Goal: Information Seeking & Learning: Learn about a topic

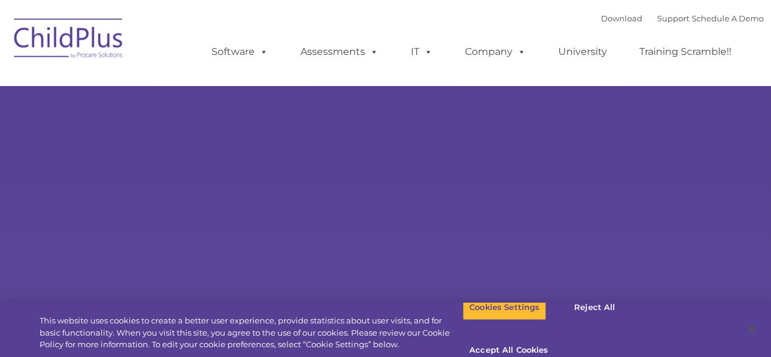
select select "MEDIUM"
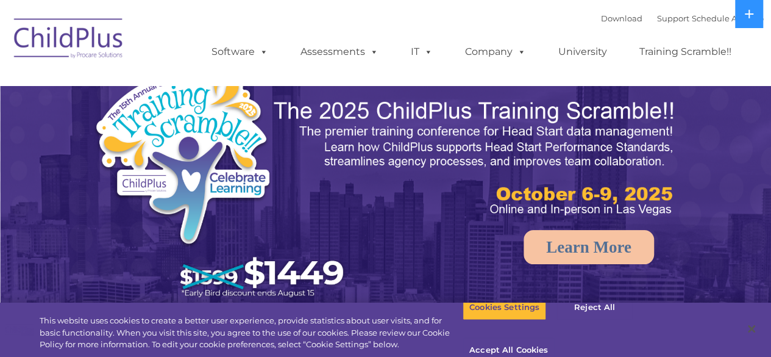
drag, startPoint x: 652, startPoint y: 25, endPoint x: 654, endPoint y: 34, distance: 9.3
click at [652, 32] on div "Download Support | Schedule A Demo  MENU MENU Software ChildPlus: The original…" at bounding box center [475, 42] width 577 height 67
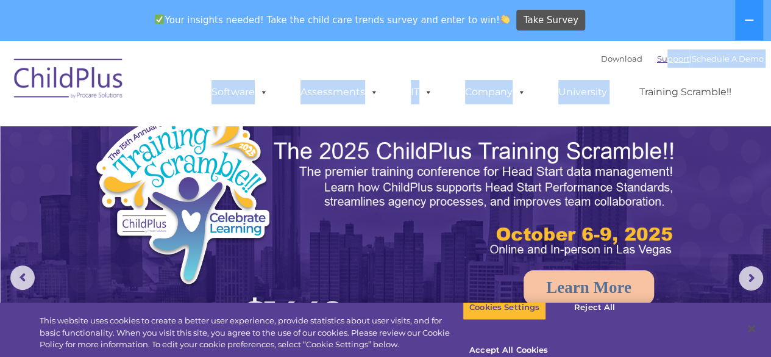
click at [657, 55] on link "Support" at bounding box center [673, 59] width 32 height 10
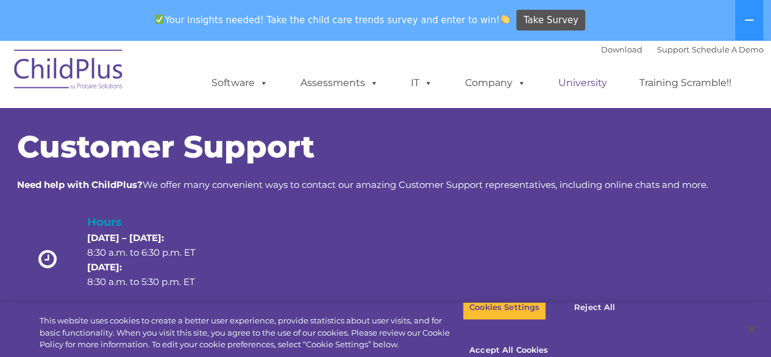
click at [574, 79] on link "University" at bounding box center [582, 83] width 73 height 24
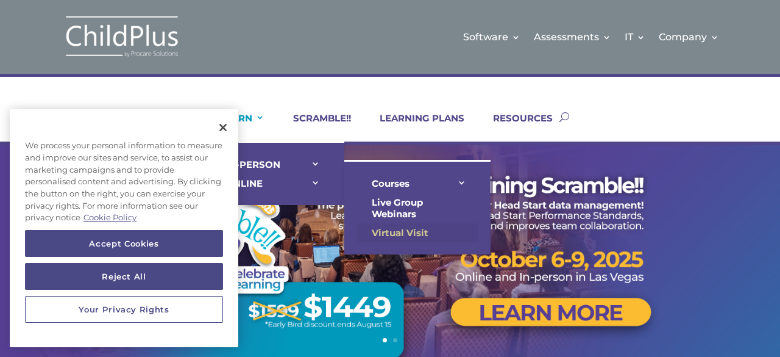
click at [409, 224] on link "Virtual Visit" at bounding box center [418, 232] width 122 height 19
click at [409, 230] on link "Virtual Visit" at bounding box center [418, 232] width 122 height 19
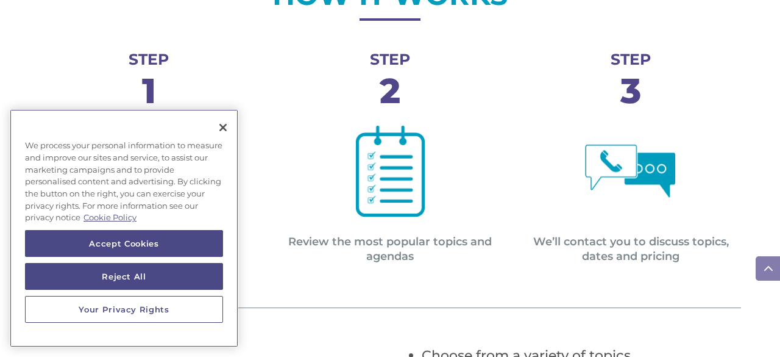
scroll to position [544, 0]
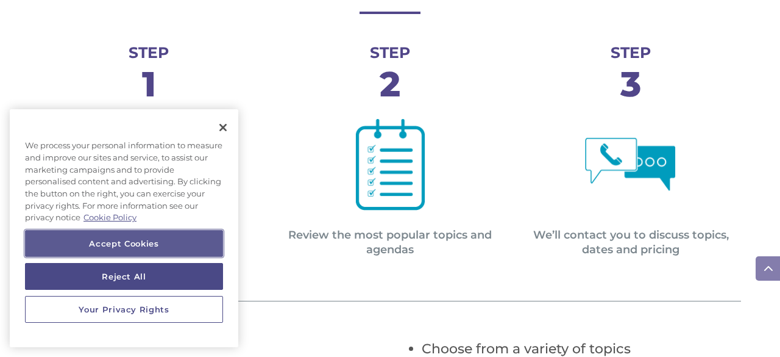
click at [180, 240] on button "Accept Cookies" at bounding box center [124, 243] width 198 height 27
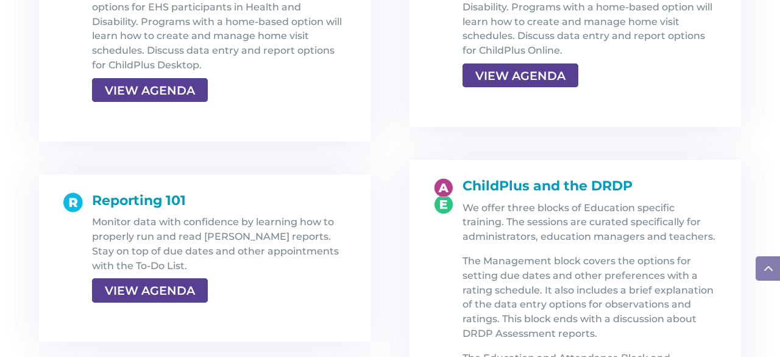
scroll to position [1729, 0]
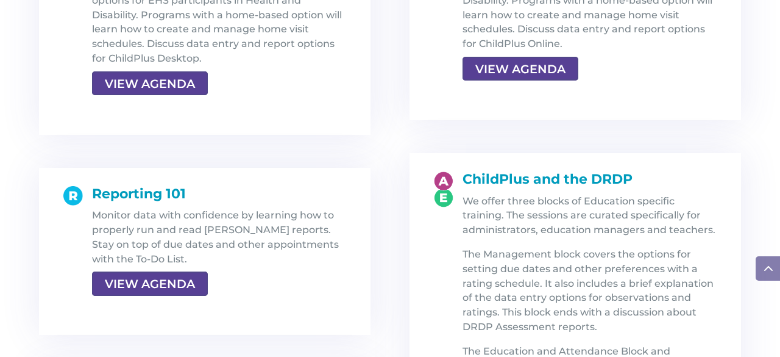
click at [450, 209] on div at bounding box center [444, 355] width 20 height 368
click at [487, 204] on p "We offer three blocks of Education specific training. The sessions are curated …" at bounding box center [590, 220] width 254 height 53
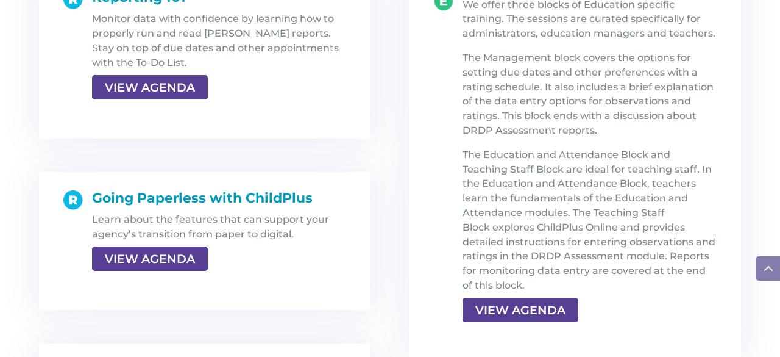
scroll to position [1928, 0]
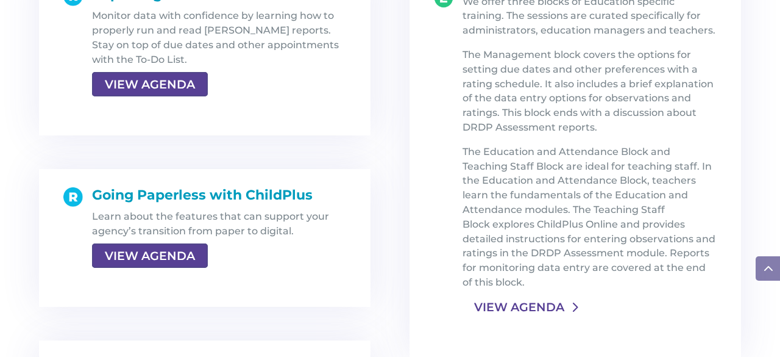
click at [511, 303] on link "VIEW AGENDA" at bounding box center [519, 307] width 113 height 22
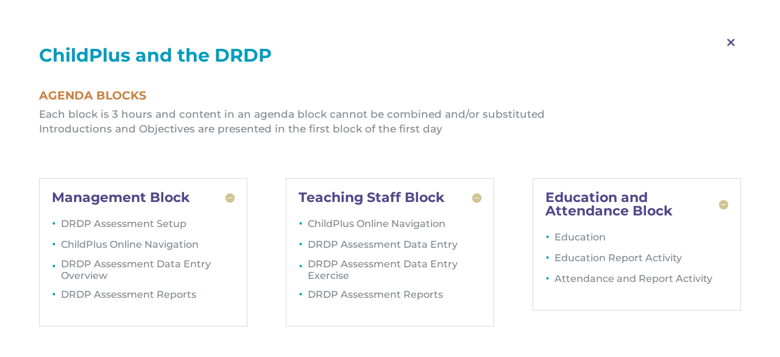
scroll to position [2127, 0]
click at [735, 41] on span "M" at bounding box center [731, 42] width 36 height 35
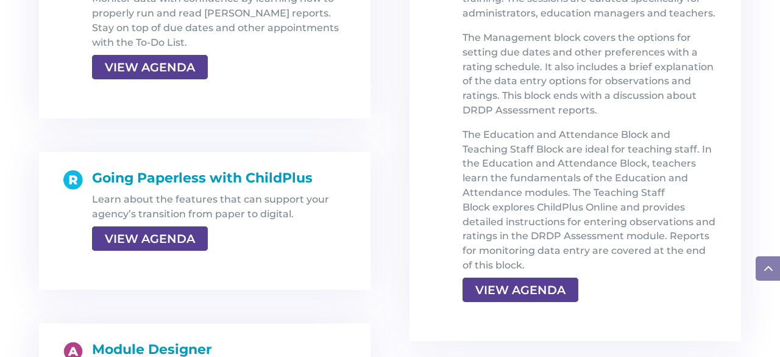
scroll to position [1946, 0]
